Goal: Check status: Check status

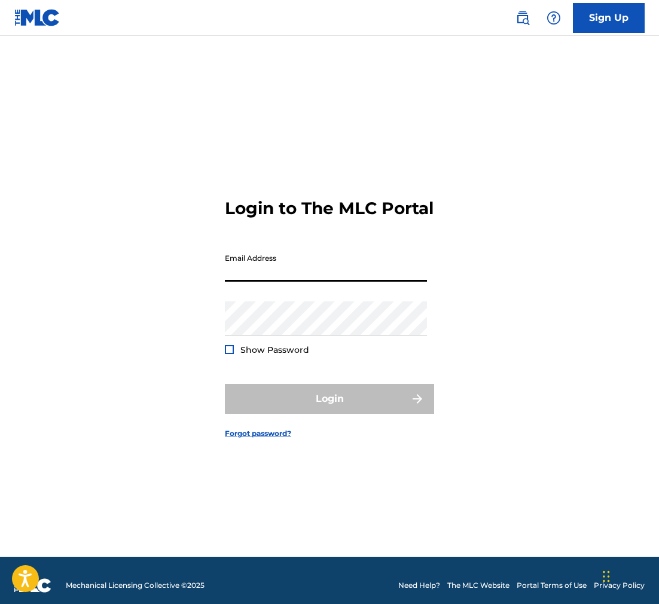
click at [239, 282] on input "Email Address" at bounding box center [326, 265] width 202 height 34
type input "[EMAIL_ADDRESS][DOMAIN_NAME]"
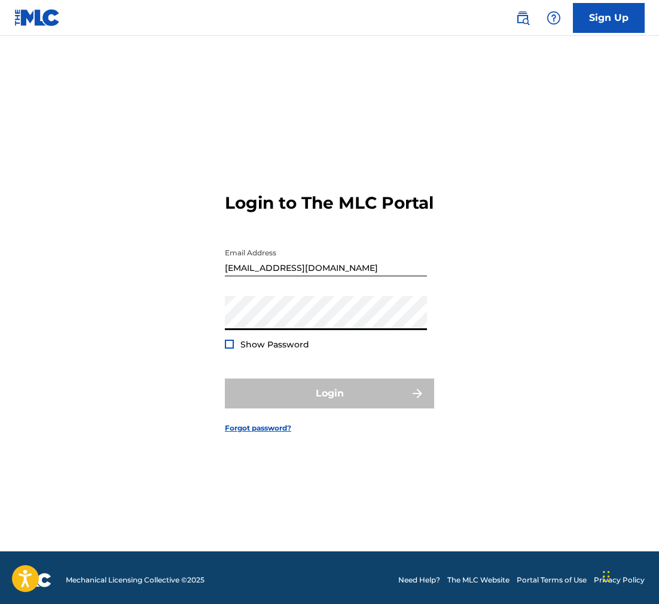
scroll to position [10, 0]
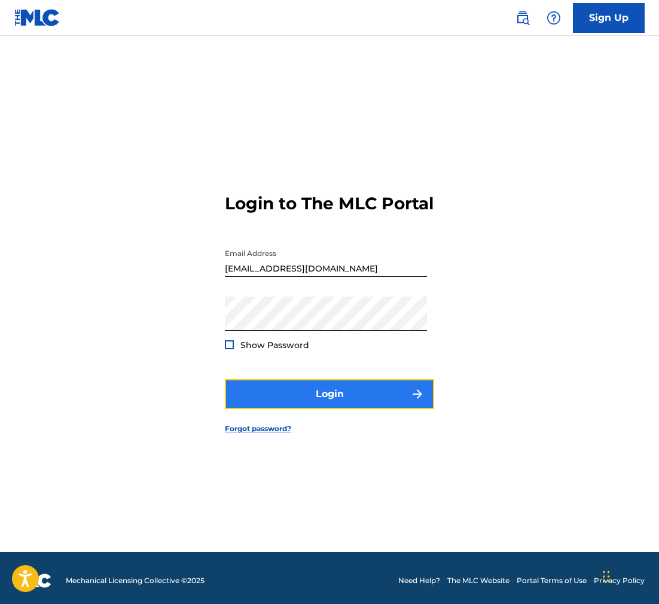
click at [338, 409] on button "Login" at bounding box center [329, 394] width 209 height 30
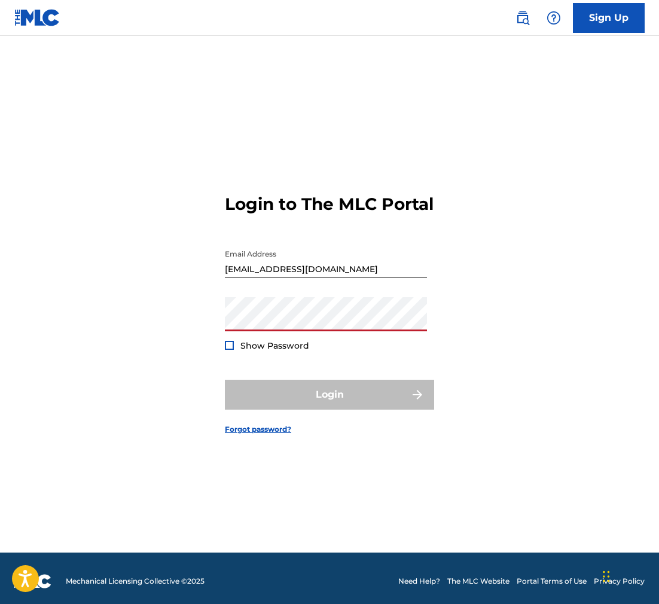
scroll to position [0, 0]
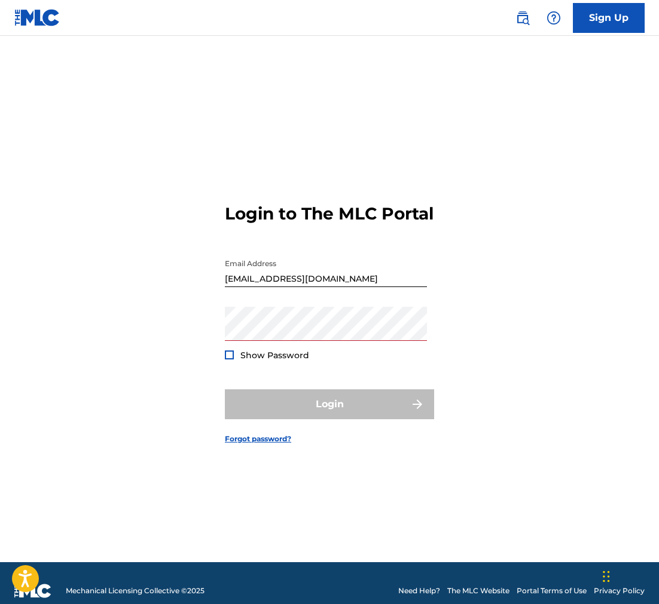
click at [224, 342] on div "Login to The MLC Portal Email Address [EMAIL_ADDRESS][DOMAIN_NAME] Password Sho…" at bounding box center [329, 314] width 659 height 497
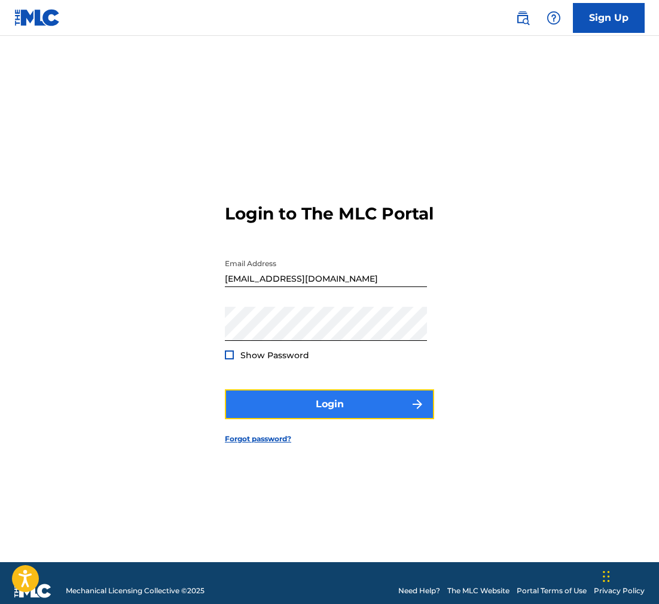
click at [314, 418] on button "Login" at bounding box center [329, 405] width 209 height 30
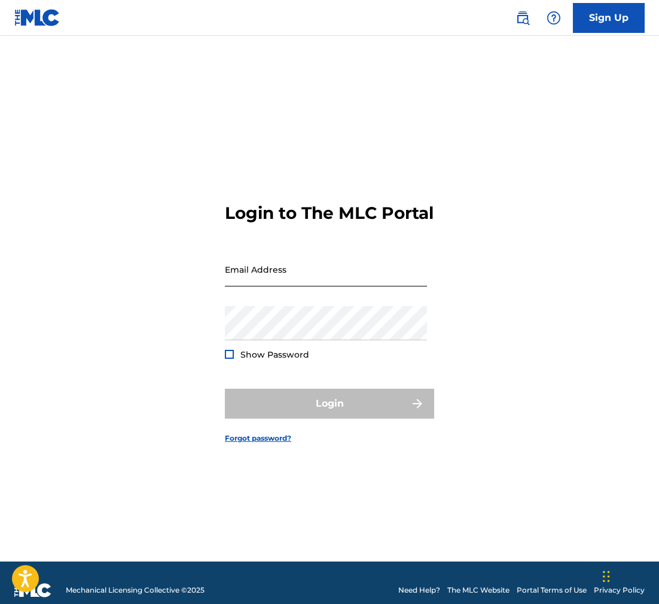
click at [241, 283] on input "Email Address" at bounding box center [326, 270] width 202 height 34
type input "[EMAIL_ADDRESS][DOMAIN_NAME]"
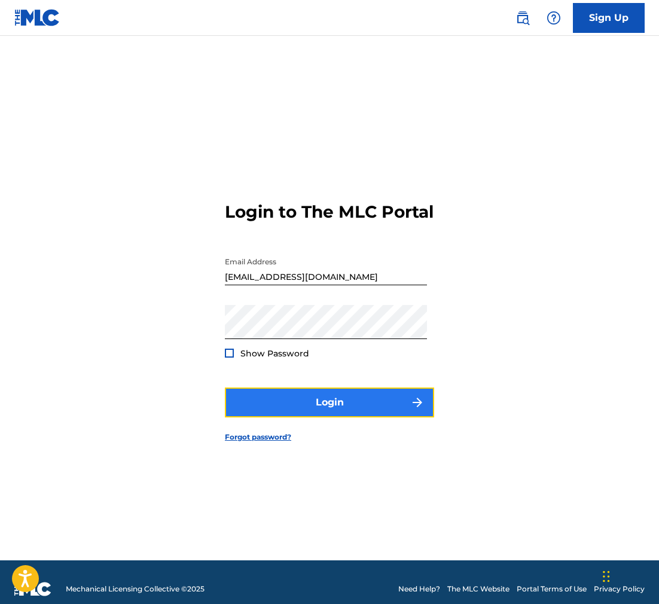
click at [327, 418] on button "Login" at bounding box center [329, 403] width 209 height 30
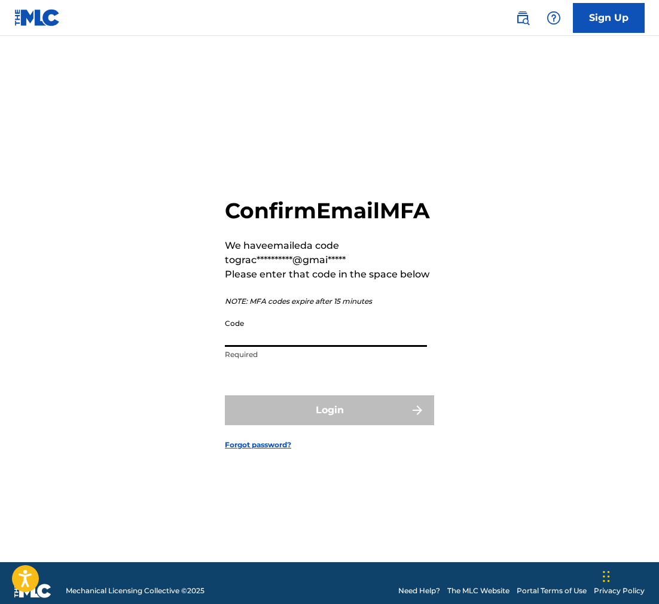
click at [263, 347] on input "Code" at bounding box center [326, 330] width 202 height 34
click at [245, 345] on input "Code" at bounding box center [326, 330] width 202 height 34
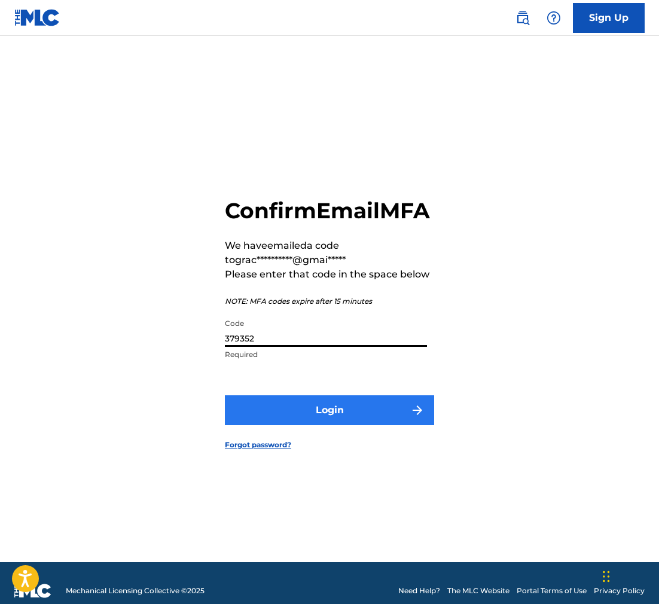
type input "379352"
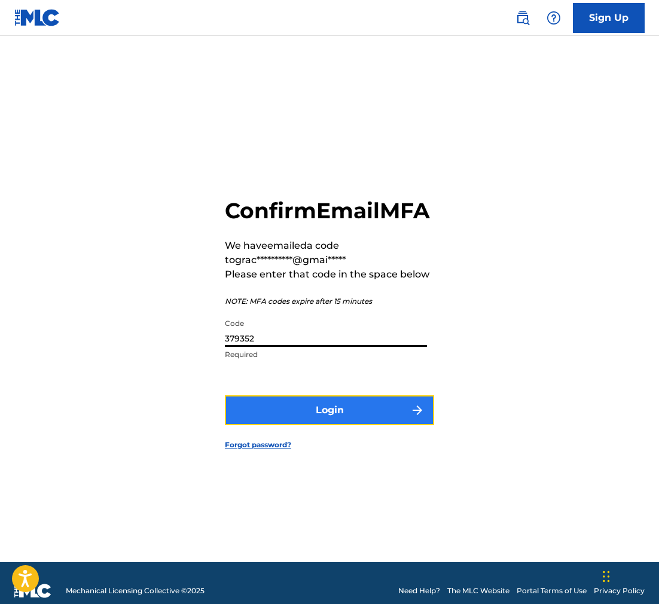
click at [318, 425] on button "Login" at bounding box center [329, 411] width 209 height 30
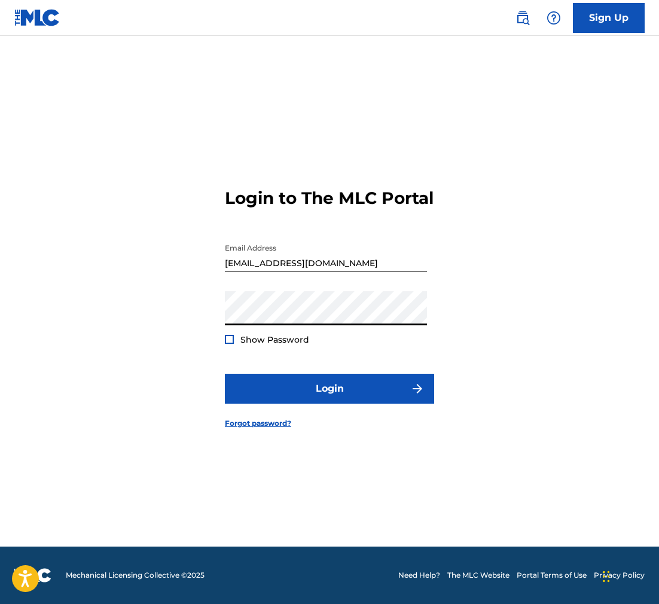
scroll to position [3, 0]
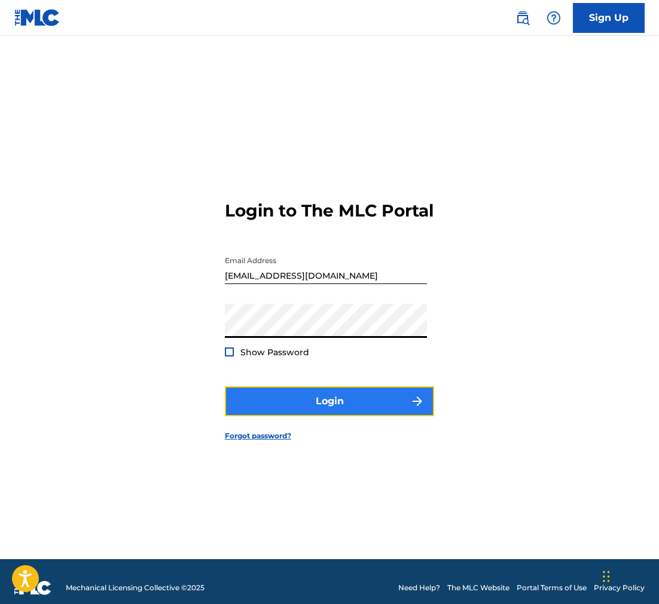
click at [323, 415] on button "Login" at bounding box center [329, 402] width 209 height 30
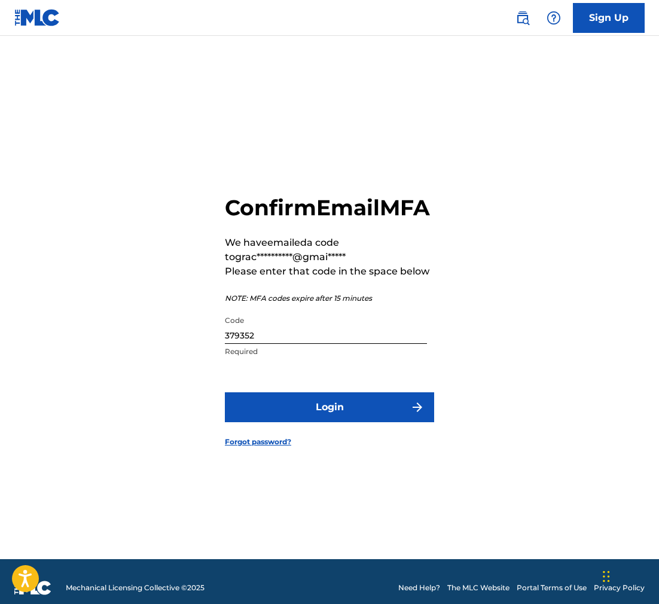
click at [257, 344] on input "379352" at bounding box center [326, 327] width 202 height 34
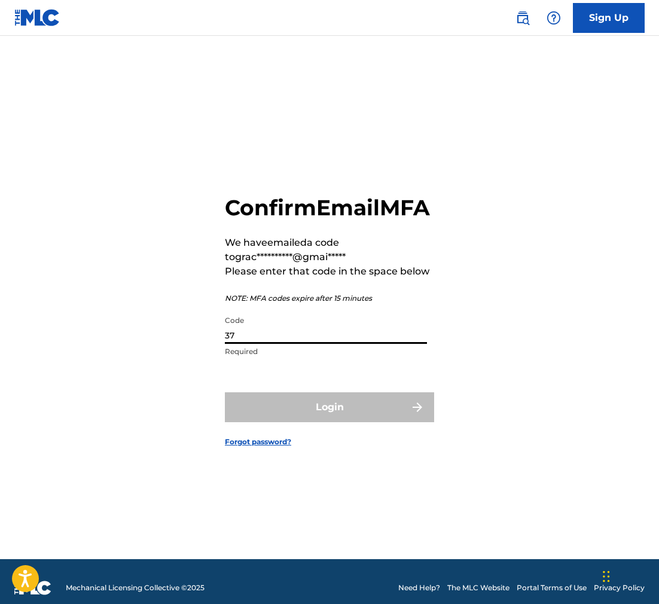
type input "3"
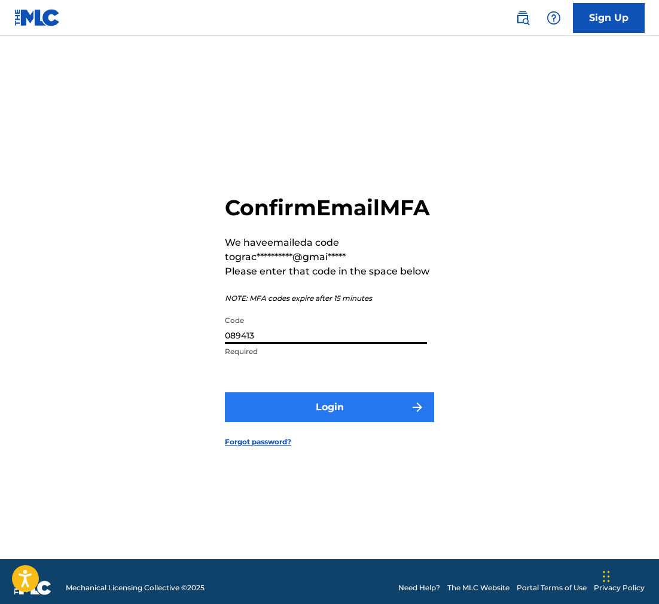
type input "089413"
click at [317, 422] on button "Login" at bounding box center [329, 408] width 209 height 30
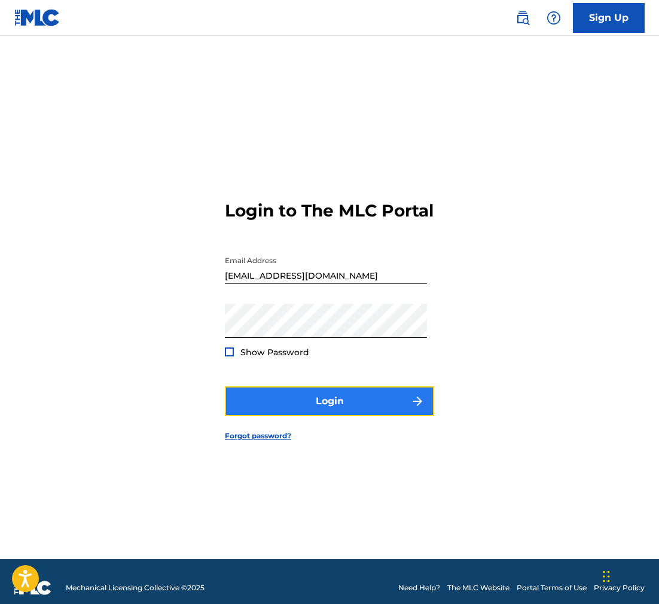
click at [320, 415] on button "Login" at bounding box center [329, 402] width 209 height 30
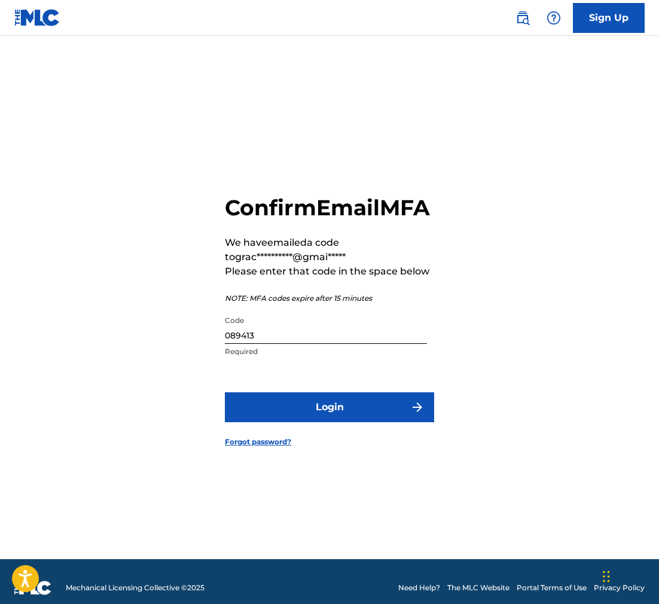
click at [257, 344] on input "089413" at bounding box center [326, 327] width 202 height 34
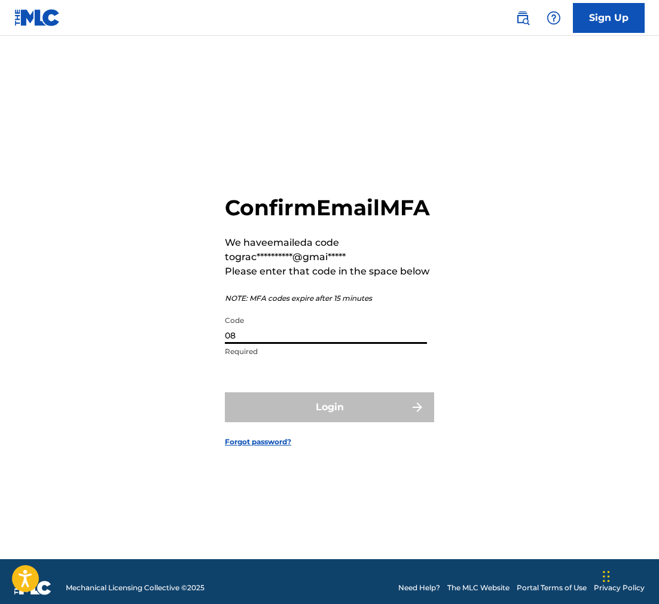
type input "0"
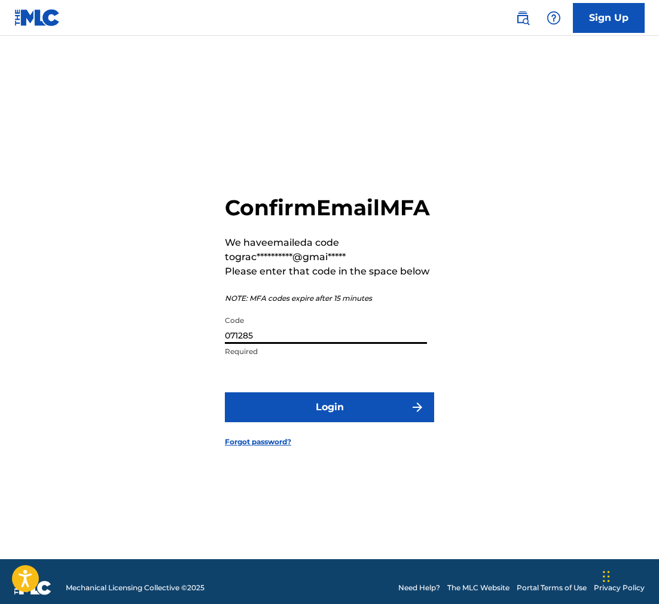
type input "071285"
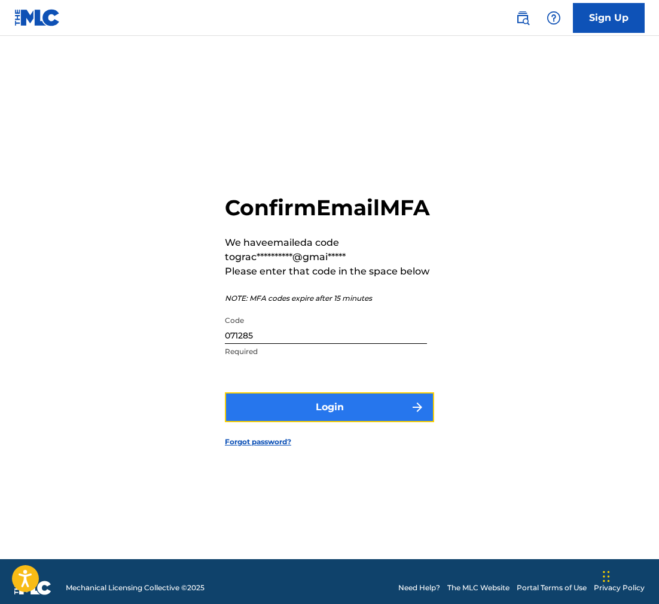
click at [332, 422] on button "Login" at bounding box center [329, 408] width 209 height 30
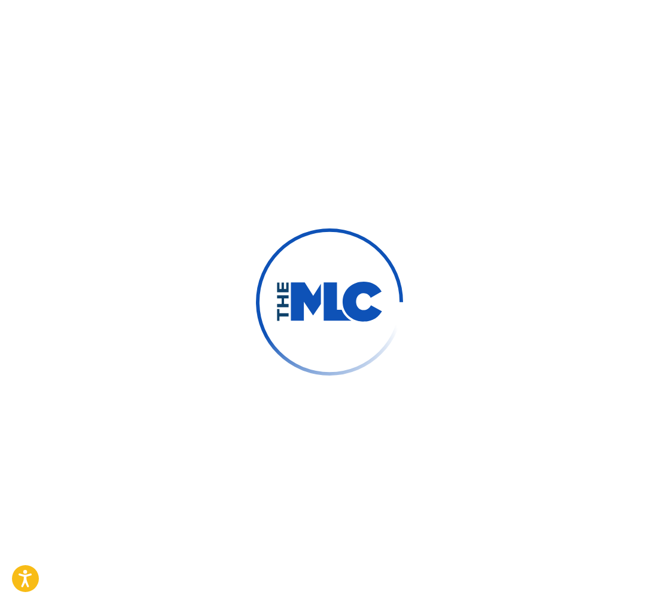
scroll to position [0, 0]
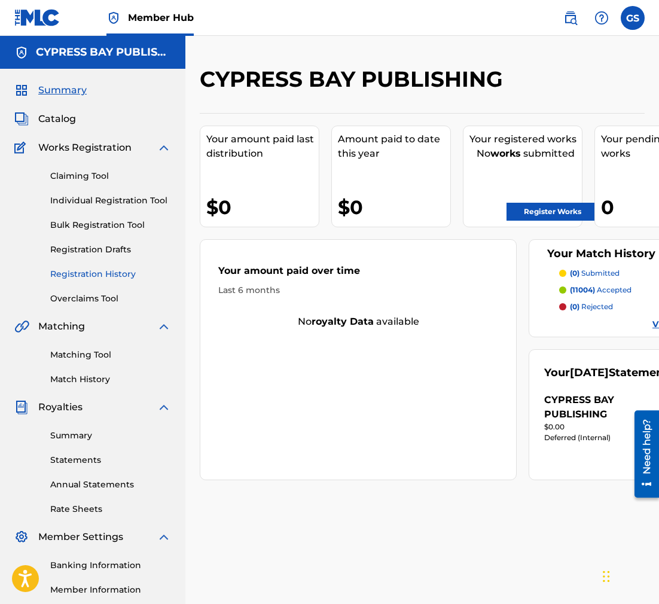
click at [94, 275] on link "Registration History" at bounding box center [110, 274] width 121 height 13
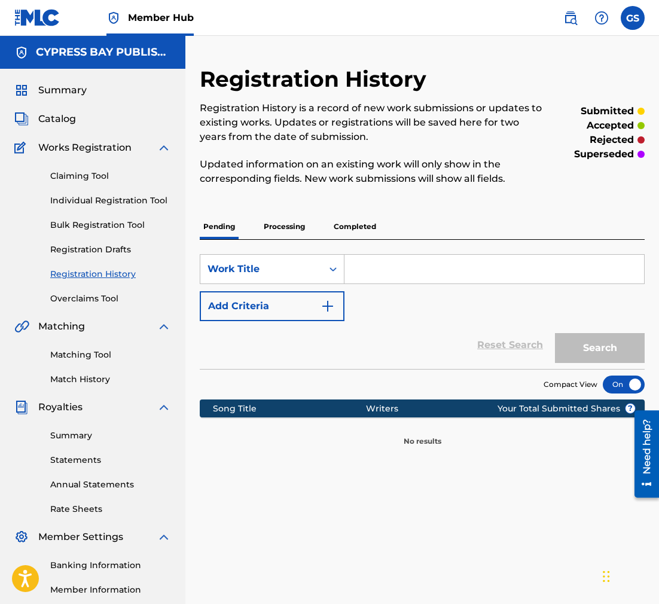
click at [352, 230] on p "Completed" at bounding box center [355, 226] width 50 height 25
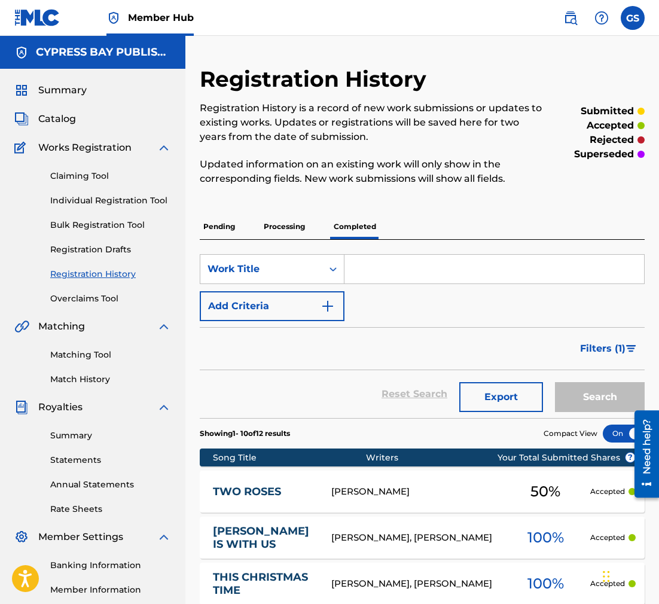
click at [410, 497] on div "OLIVER SENA" at bounding box center [416, 492] width 169 height 14
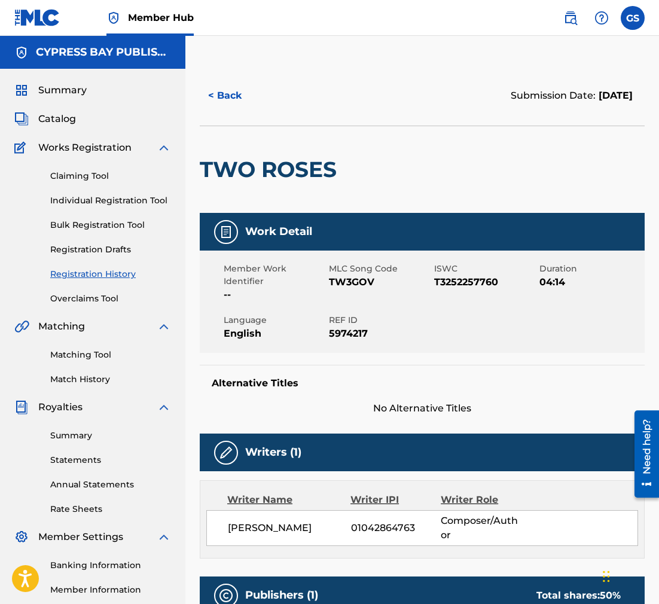
click at [507, 446] on div "Writers (1)" at bounding box center [422, 453] width 445 height 38
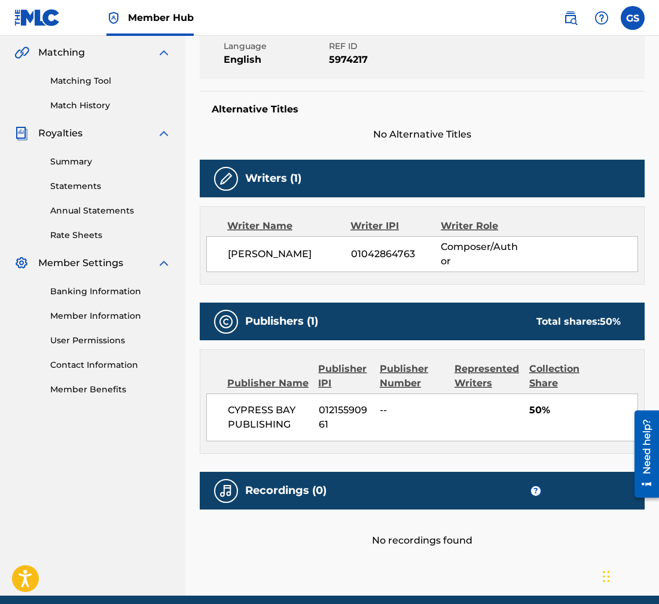
scroll to position [322, 0]
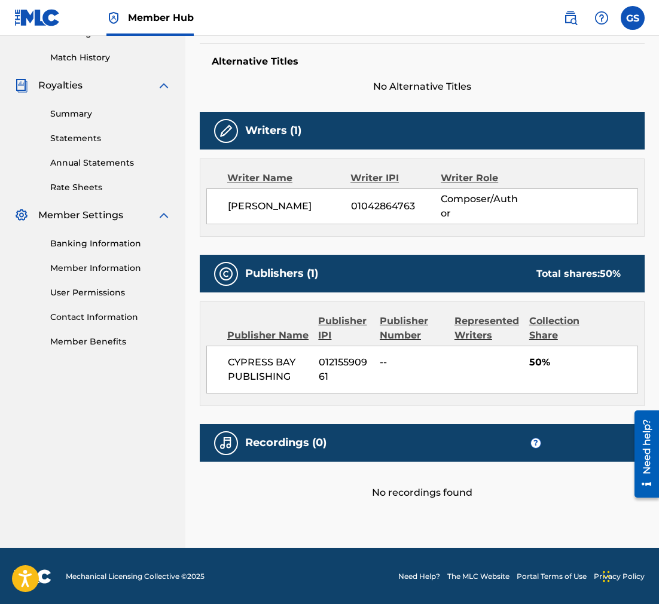
click at [228, 445] on img at bounding box center [226, 443] width 14 height 14
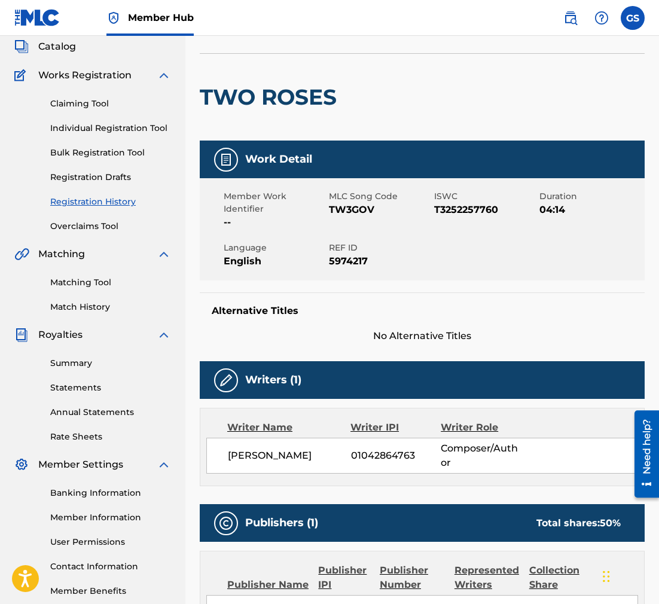
scroll to position [73, 0]
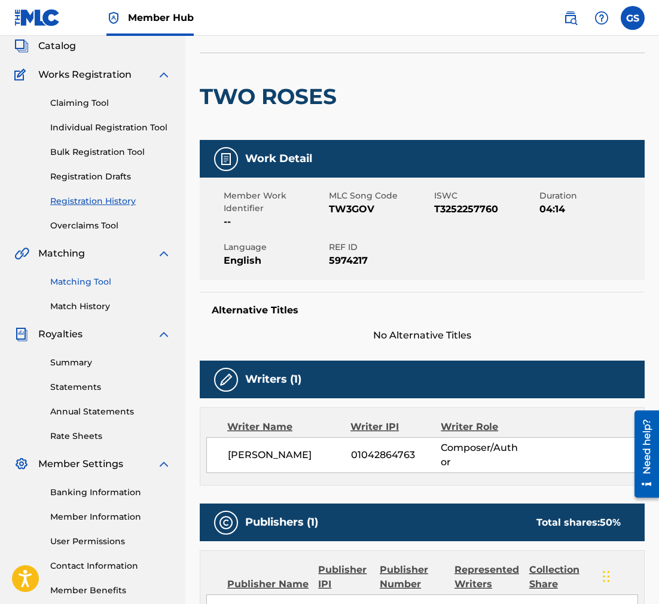
click at [86, 284] on link "Matching Tool" at bounding box center [110, 282] width 121 height 13
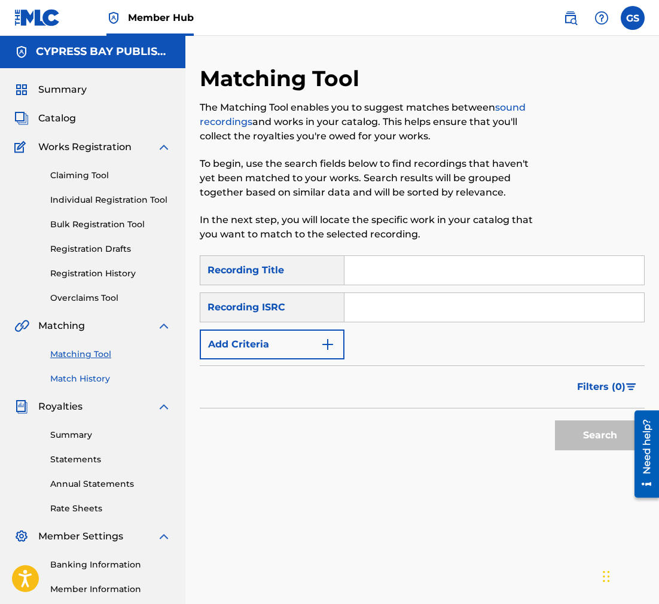
scroll to position [1, 0]
click at [72, 379] on link "Match History" at bounding box center [110, 378] width 121 height 13
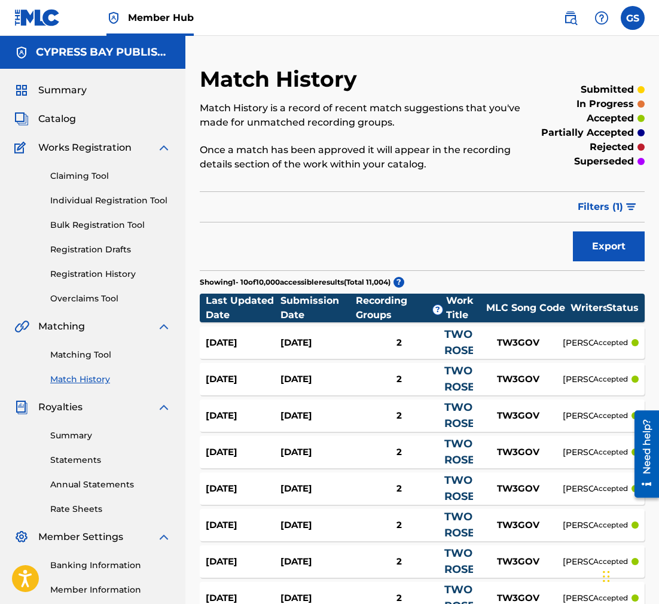
click at [571, 346] on div "OLIVER SENA" at bounding box center [578, 343] width 31 height 13
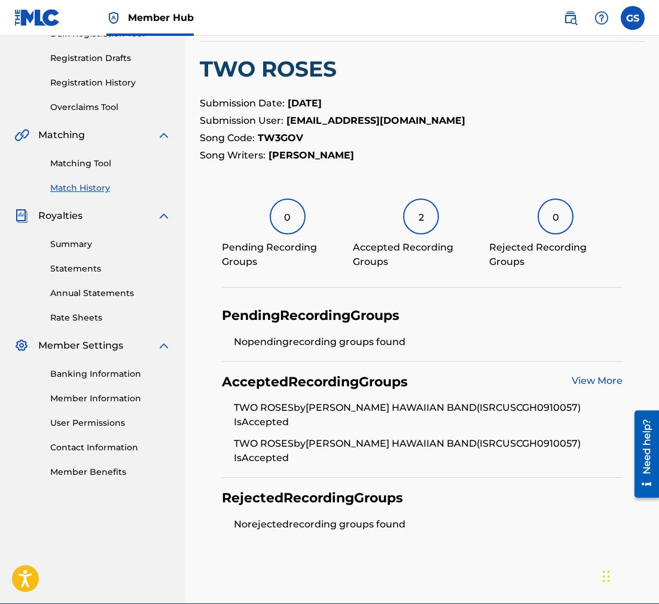
scroll to position [194, 0]
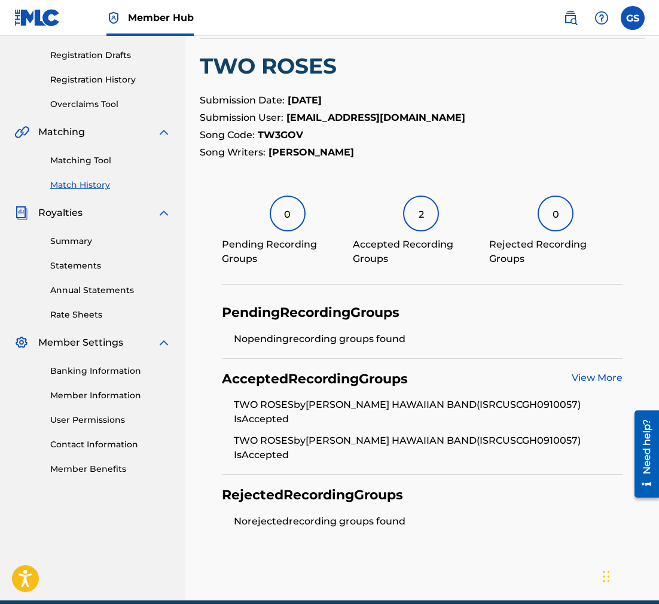
click at [589, 380] on link "View More" at bounding box center [597, 377] width 51 height 11
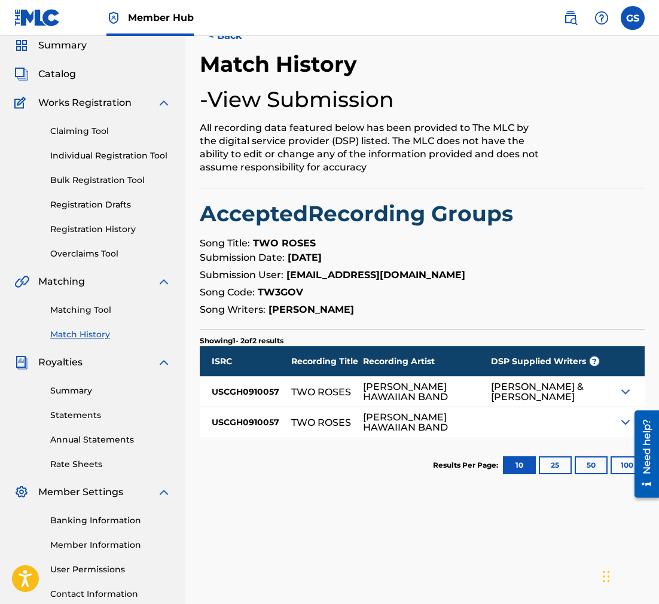
scroll to position [53, 0]
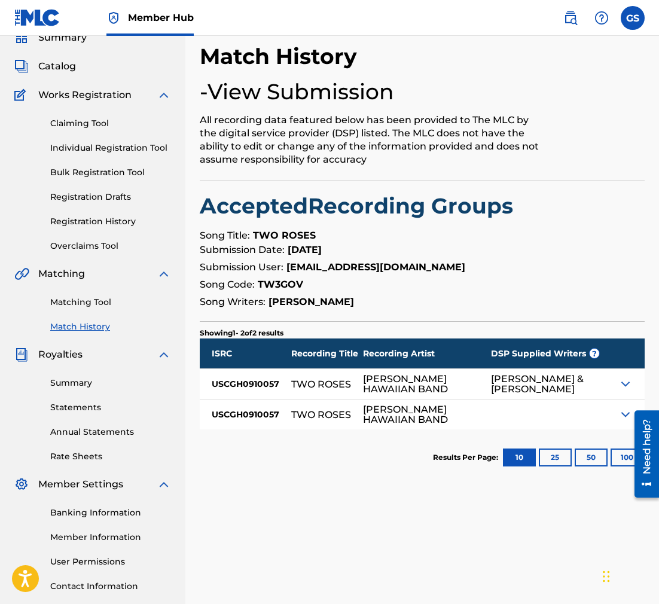
click at [627, 383] on img at bounding box center [626, 384] width 14 height 14
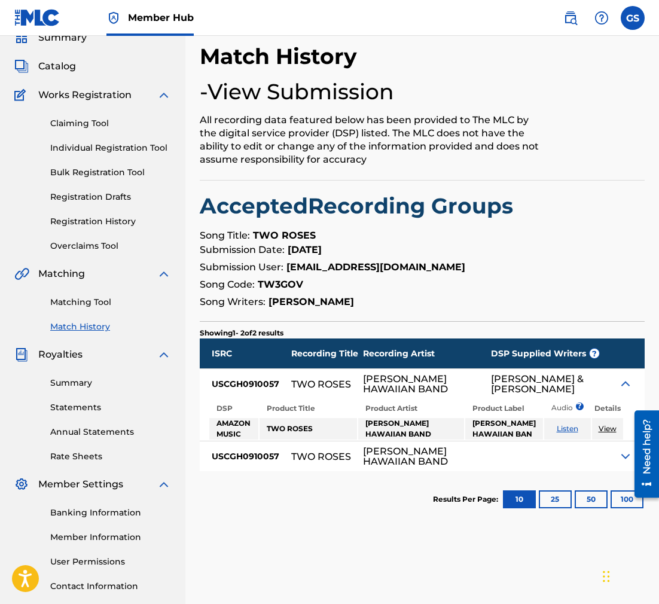
scroll to position [60, 0]
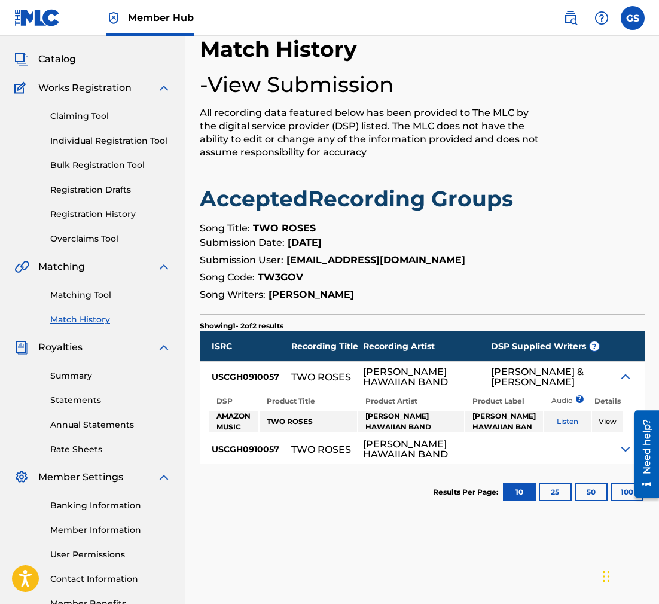
click at [565, 426] on link "Listen" at bounding box center [568, 421] width 22 height 9
click at [610, 426] on link "View" at bounding box center [608, 421] width 18 height 9
click at [604, 402] on th "Details" at bounding box center [607, 401] width 31 height 17
click at [625, 457] on img at bounding box center [626, 449] width 14 height 14
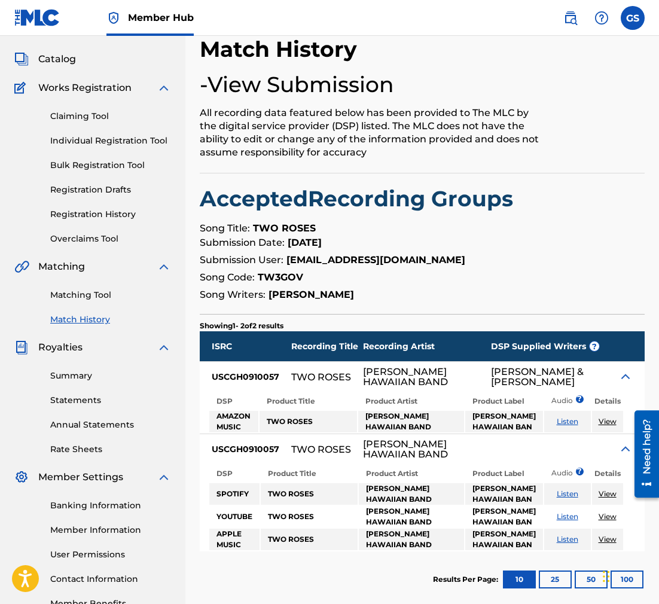
click at [640, 545] on div "DSP Product Title Product Artist Product Label Audio ? Details SPOTIFY TWO ROSE…" at bounding box center [422, 507] width 445 height 87
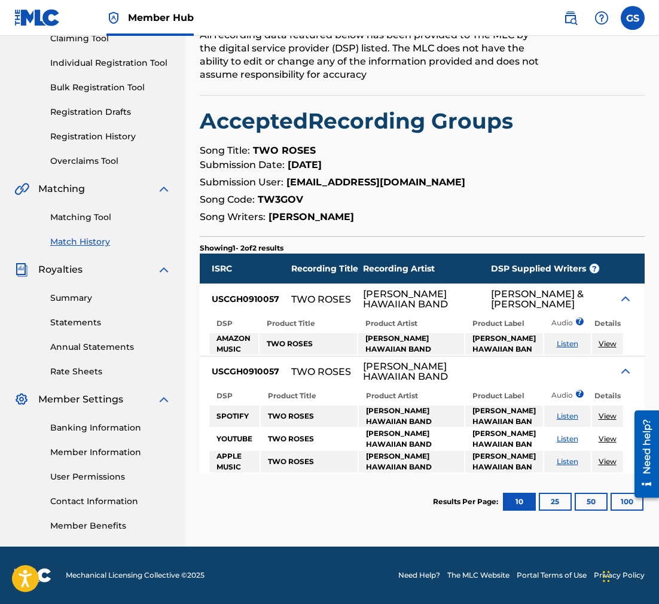
scroll to position [180, 0]
click at [562, 415] on link "Listen" at bounding box center [568, 416] width 22 height 9
